Goal: Ask a question

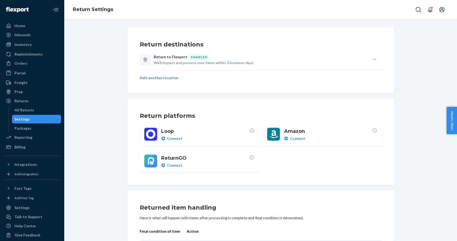
click at [450, 118] on span "Help Center" at bounding box center [452, 120] width 10 height 27
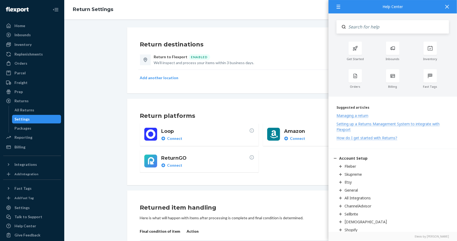
click at [295, 143] on div "Amazon Connect" at bounding box center [322, 134] width 119 height 23
click at [453, 9] on div at bounding box center [448, 6] width 12 height 13
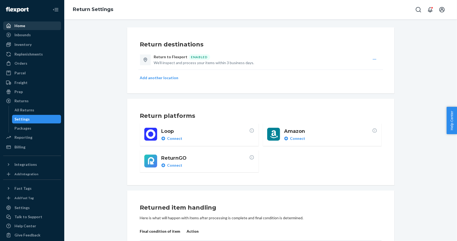
click at [41, 23] on div "Home" at bounding box center [32, 26] width 57 height 8
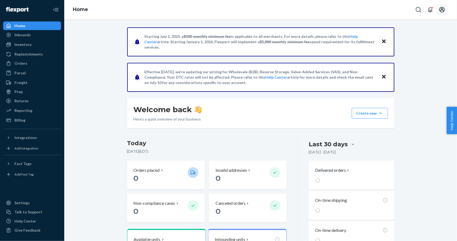
click at [440, 12] on icon "Open account menu" at bounding box center [442, 9] width 6 height 6
click at [387, 14] on div "Home [EMAIL_ADDRESS][DOMAIN_NAME] [PERSON_NAME] Settings Log out" at bounding box center [260, 9] width 393 height 19
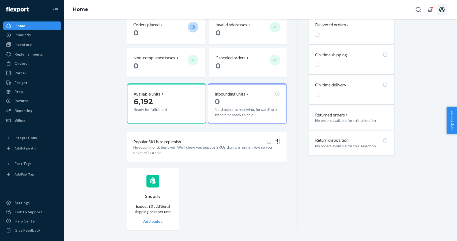
click at [453, 114] on span "Help Center" at bounding box center [452, 120] width 10 height 27
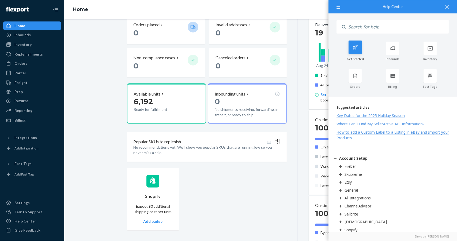
click at [361, 48] on div at bounding box center [355, 46] width 13 height 13
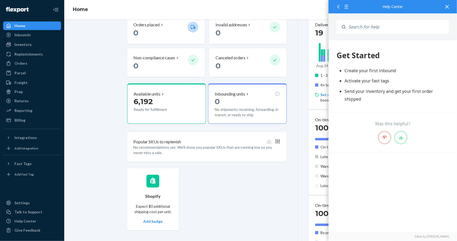
scroll to position [0, 0]
click at [336, 2] on div at bounding box center [338, 6] width 10 height 13
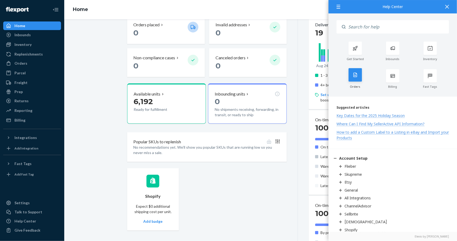
click at [356, 80] on div at bounding box center [355, 74] width 13 height 13
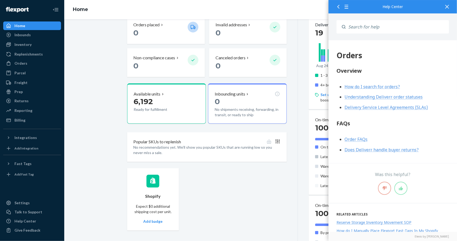
click at [370, 31] on input "Search" at bounding box center [397, 26] width 103 height 13
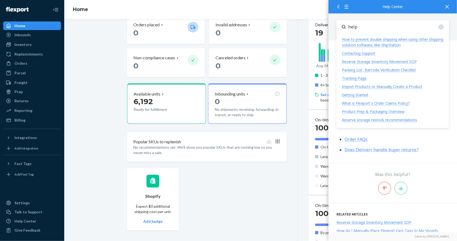
click at [370, 31] on input "help" at bounding box center [397, 26] width 103 height 13
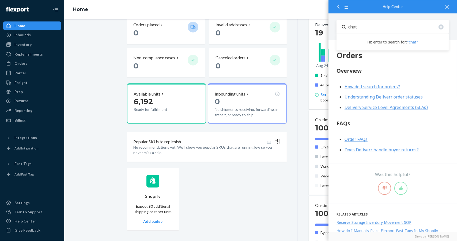
type input "chat"
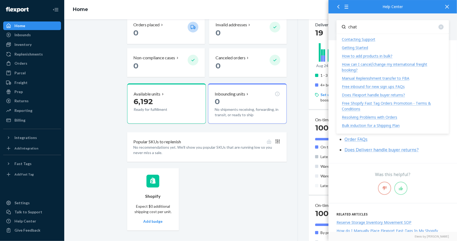
click at [364, 39] on div "Contacting Support" at bounding box center [358, 39] width 33 height 5
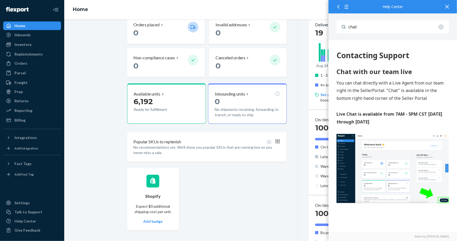
click at [303, 86] on div "Last 30 days [DATE] - [DATE] ( EDT ) Delivered orders 19 -20.8 % Aug [DATE] 1 -…" at bounding box center [346, 157] width 96 height 327
click at [449, 9] on div at bounding box center [448, 6] width 12 height 13
